Goal: Find specific page/section: Find specific page/section

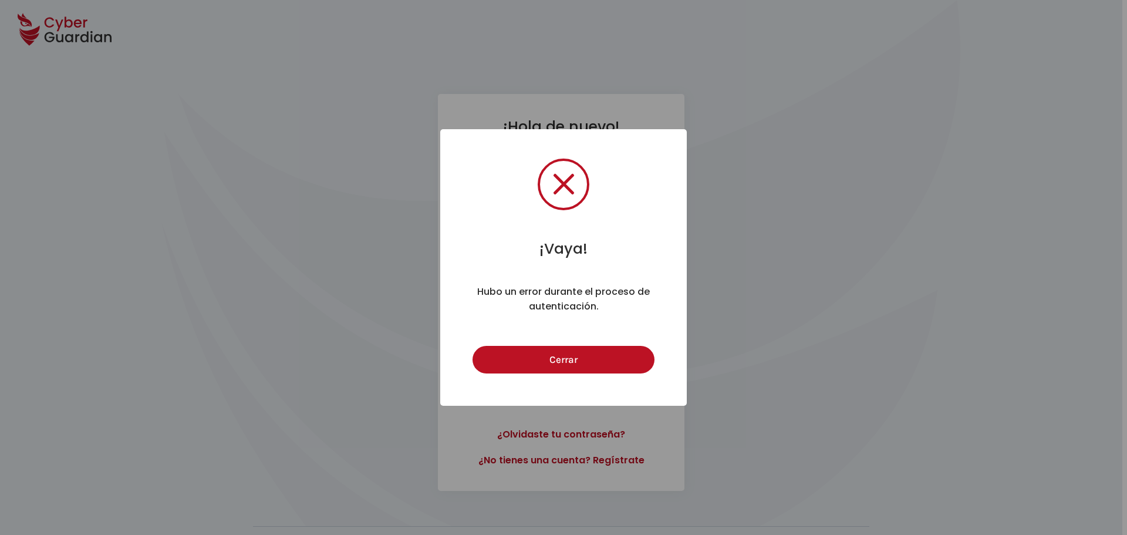
click at [472, 346] on button "Cerrar" at bounding box center [562, 360] width 181 height 28
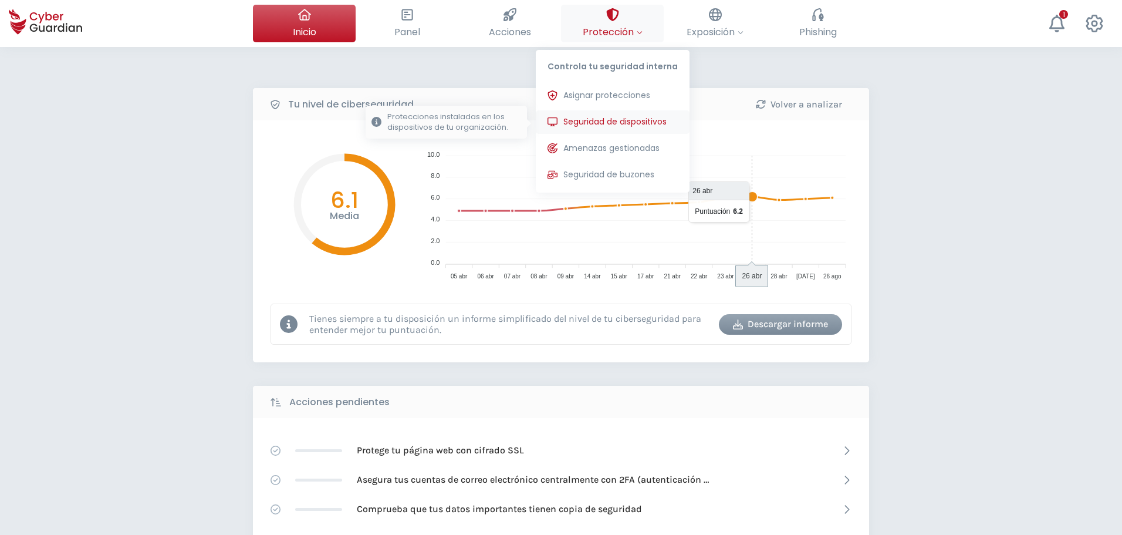
click at [597, 114] on button "Seguridad de dispositivos Protecciones instaladas en los dispositivos de tu org…" at bounding box center [613, 121] width 154 height 23
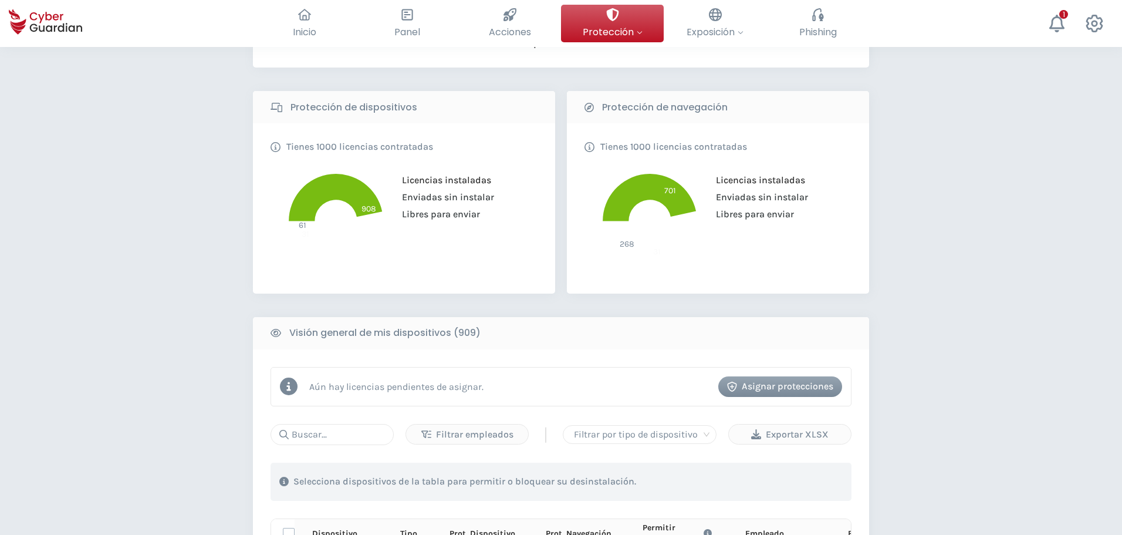
scroll to position [235, 0]
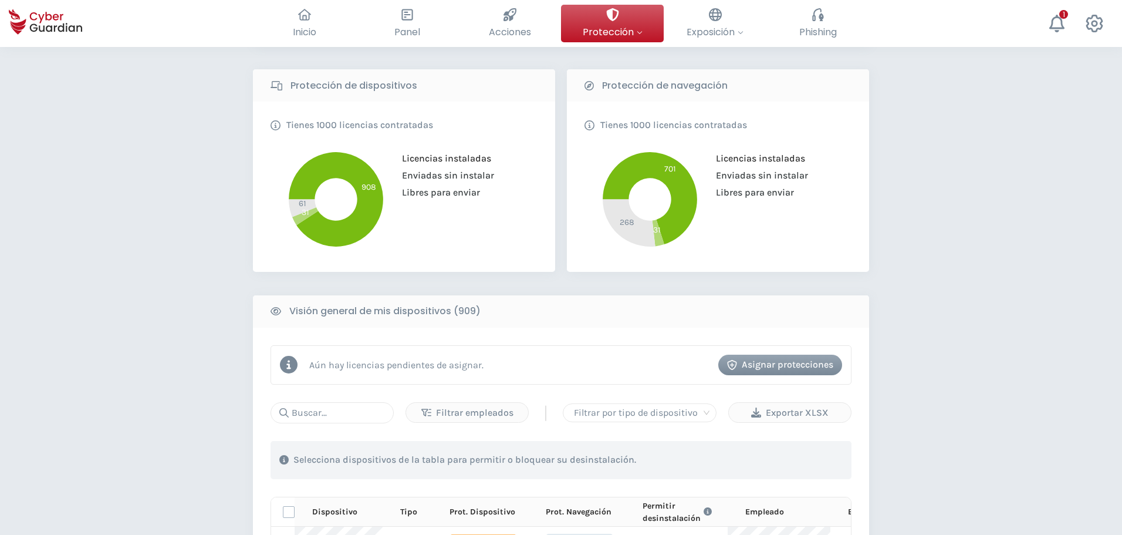
click at [213, 226] on div "PROTECCIÓN > Seguridad de dispositivos ¿Cómo funciona? Añade empleados Instala …" at bounding box center [561, 450] width 1122 height 1276
click at [97, 250] on div "PROTECCIÓN > Seguridad de dispositivos ¿Cómo funciona? Añade empleados Instala …" at bounding box center [561, 450] width 1122 height 1276
click at [128, 206] on div "PROTECCIÓN > Seguridad de dispositivos ¿Cómo funciona? Añade empleados Instala …" at bounding box center [561, 450] width 1122 height 1276
click at [136, 158] on div "PROTECCIÓN > Seguridad de dispositivos ¿Cómo funciona? Añade empleados Instala …" at bounding box center [561, 450] width 1122 height 1276
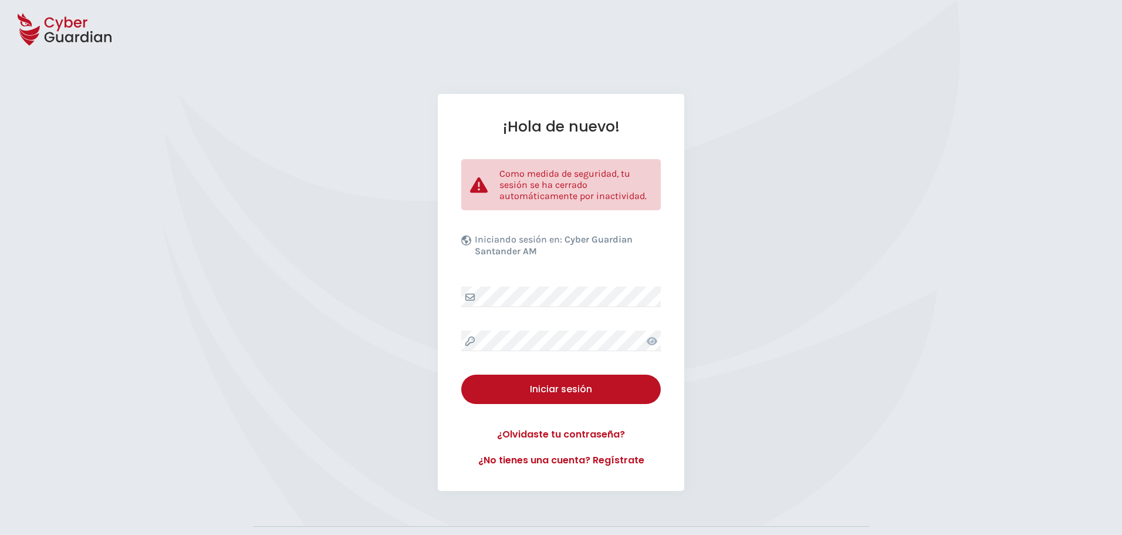
drag, startPoint x: 346, startPoint y: 286, endPoint x: 428, endPoint y: 1, distance: 296.4
click at [394, 159] on div "¡Hola de nuevo! Como medida de seguridad, tu sesión se ha cerrado automáticamen…" at bounding box center [561, 292] width 1122 height 397
